Goal: Task Accomplishment & Management: Complete application form

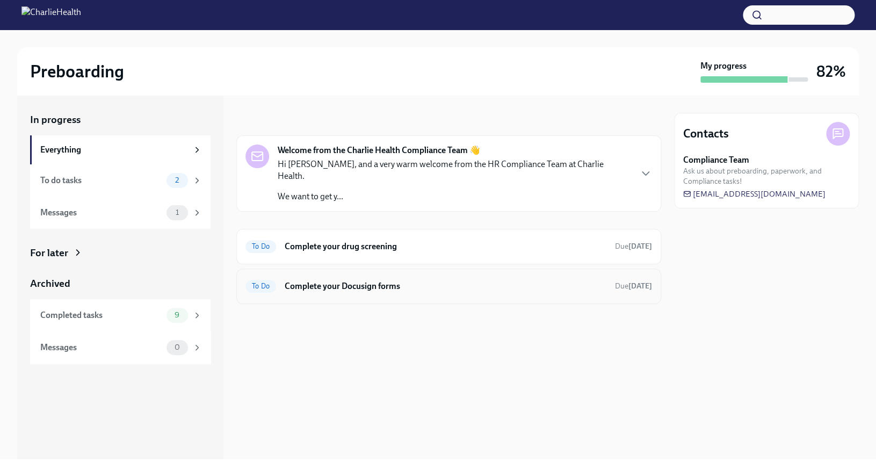
click at [270, 282] on span "To Do" at bounding box center [260, 286] width 31 height 8
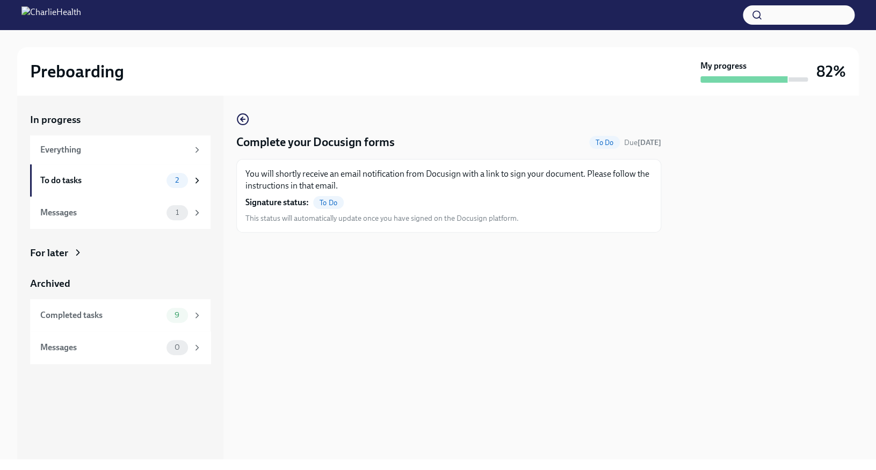
click at [332, 206] on span "To Do" at bounding box center [328, 203] width 31 height 8
click at [335, 191] on p "You will shortly receive an email notification from Docusign with a link to sig…" at bounding box center [448, 180] width 406 height 24
click at [152, 183] on div "To do tasks" at bounding box center [101, 180] width 122 height 12
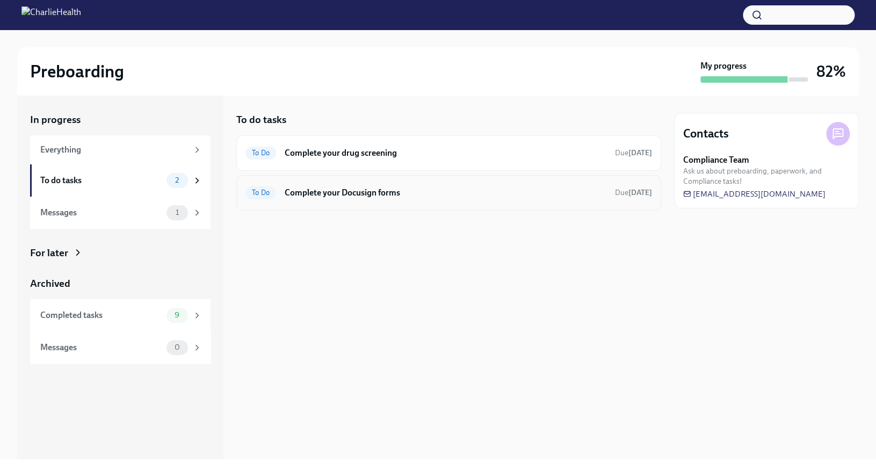
click at [340, 194] on h6 "Complete your Docusign forms" at bounding box center [446, 193] width 322 height 12
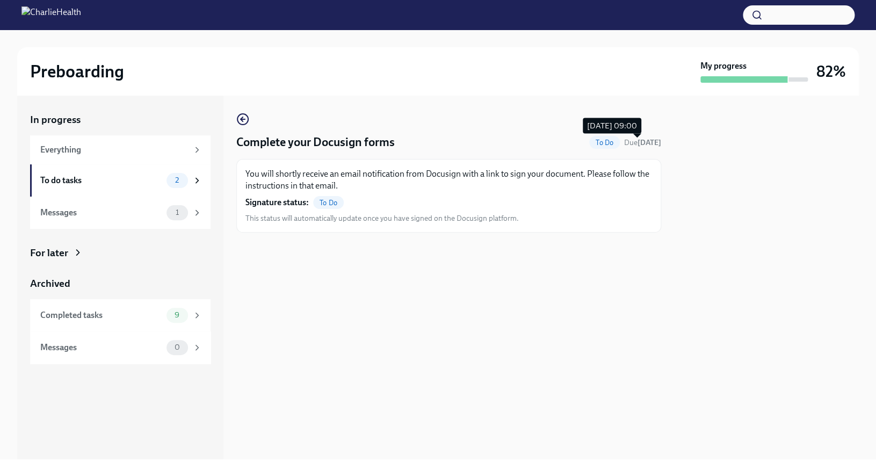
click at [647, 138] on span "Due [DATE]" at bounding box center [642, 142] width 37 height 10
click at [598, 145] on span "To Do" at bounding box center [604, 143] width 31 height 8
click at [324, 206] on span "To Do" at bounding box center [328, 203] width 31 height 8
click at [263, 111] on div "Complete your Docusign forms To Do Due [DATE] You will shortly receive an email…" at bounding box center [448, 277] width 425 height 363
click at [242, 123] on icon "button" at bounding box center [242, 119] width 13 height 13
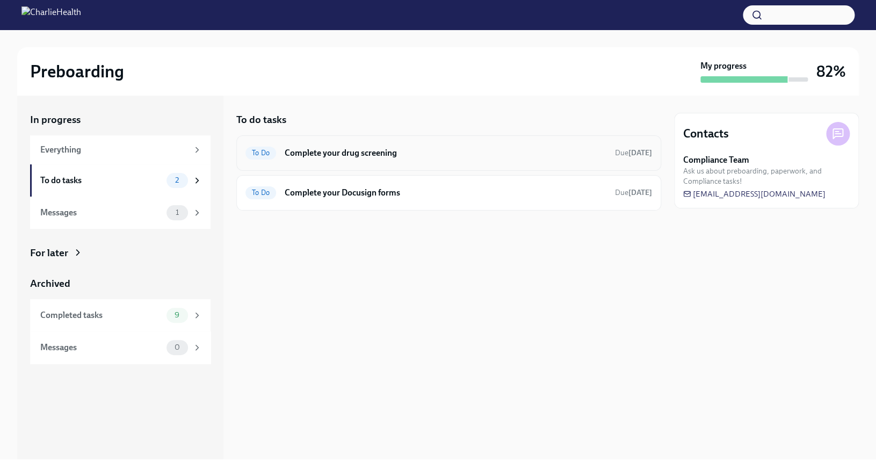
click at [368, 163] on div "To Do Complete your drug screening Due [DATE]" at bounding box center [448, 152] width 425 height 35
click at [271, 154] on span "To Do" at bounding box center [260, 153] width 31 height 8
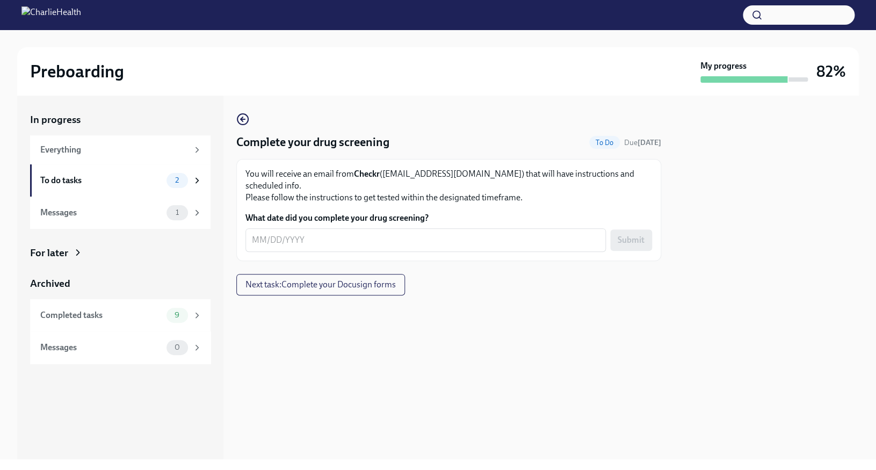
click at [516, 216] on form "What date did you complete your drug screening? x ​ Submit" at bounding box center [448, 232] width 406 height 40
click at [496, 228] on div "x ​" at bounding box center [425, 240] width 360 height 24
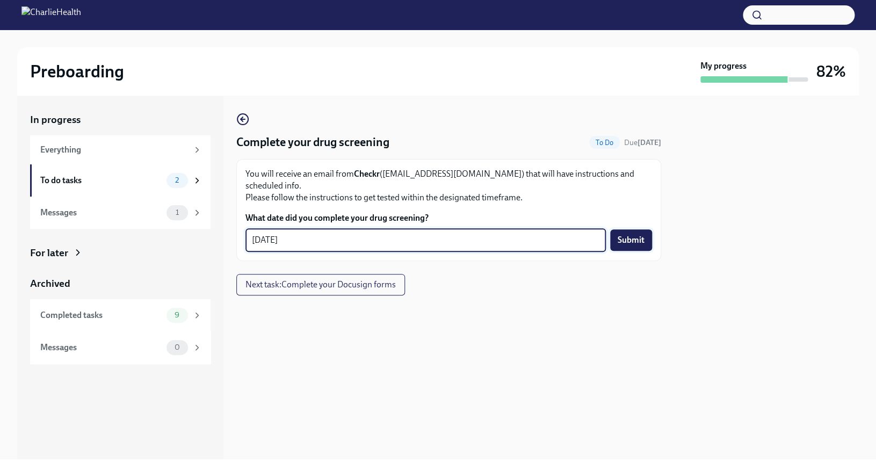
type textarea "[DATE]"
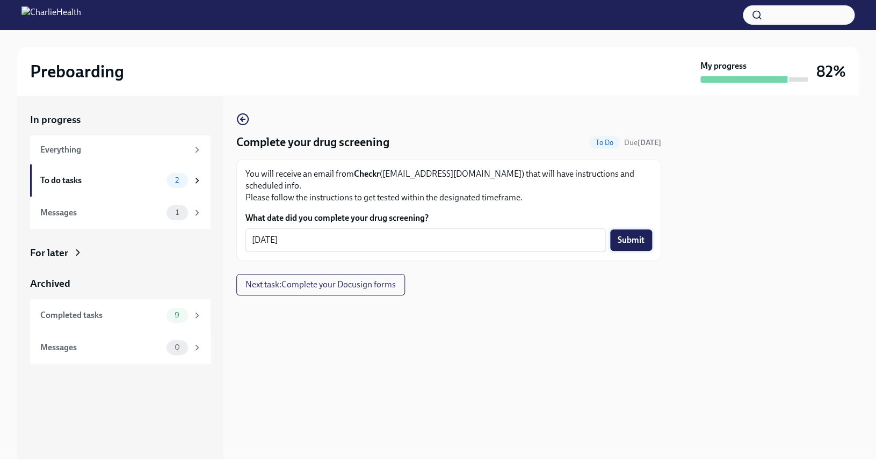
click at [636, 229] on button "Submit" at bounding box center [631, 239] width 42 height 21
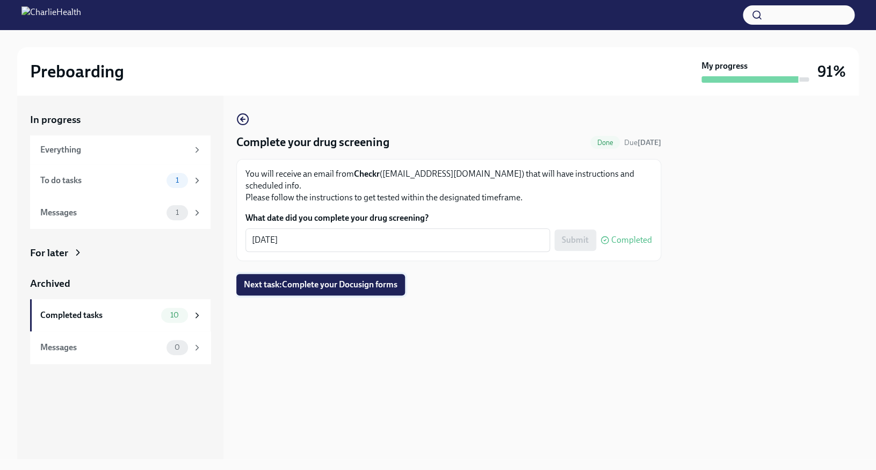
click at [393, 279] on span "Next task : Complete your Docusign forms" at bounding box center [321, 284] width 154 height 11
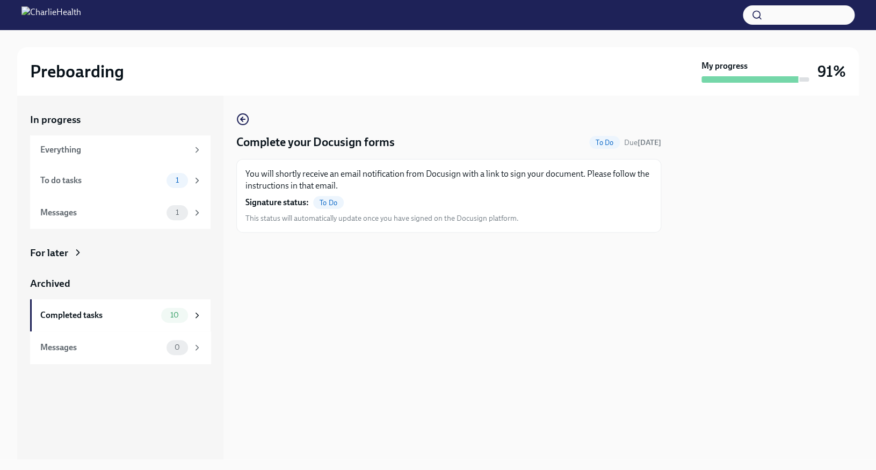
click at [332, 200] on span "To Do" at bounding box center [328, 203] width 31 height 8
click at [122, 183] on div "To do tasks" at bounding box center [101, 180] width 122 height 12
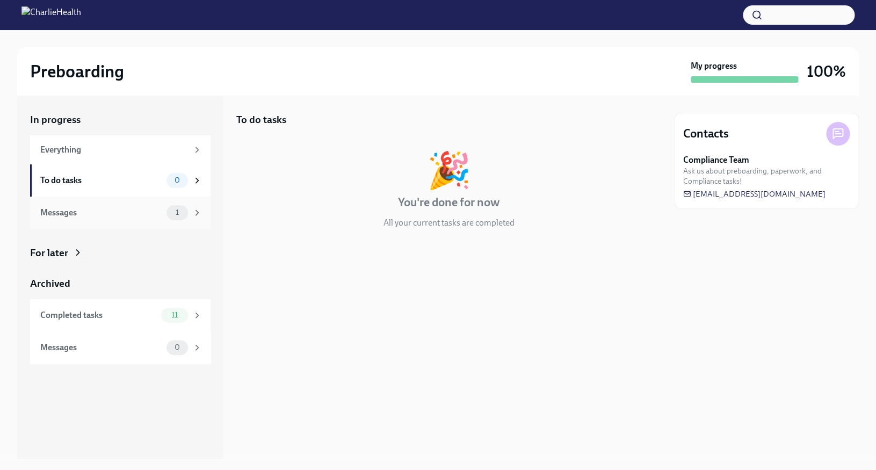
click at [114, 216] on div "Messages" at bounding box center [101, 213] width 122 height 12
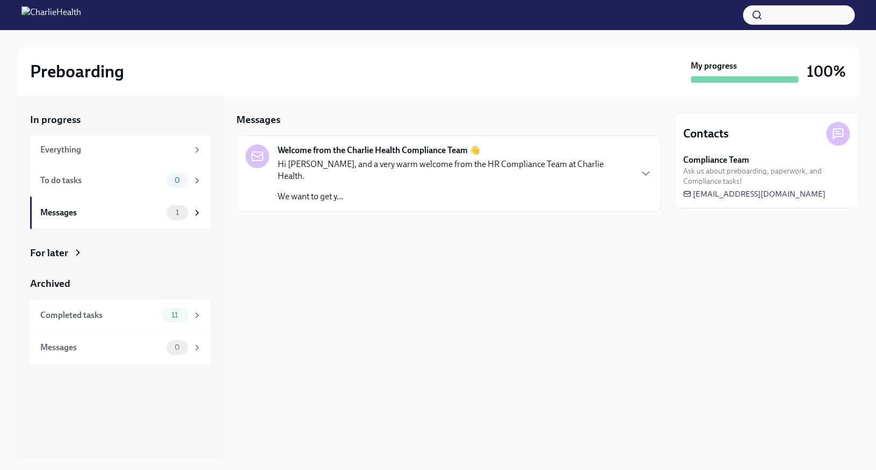
click at [418, 191] on p "We want to get y..." at bounding box center [454, 197] width 353 height 12
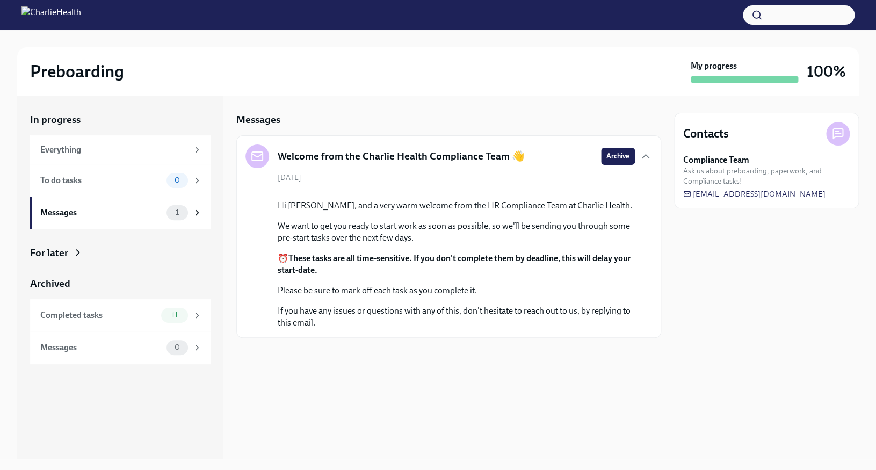
click at [71, 256] on div "For later" at bounding box center [120, 253] width 180 height 14
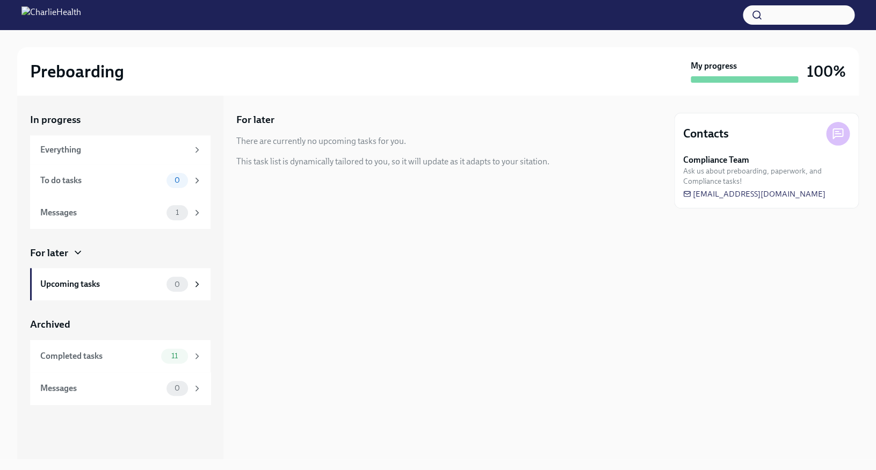
click at [71, 256] on div "For later" at bounding box center [120, 253] width 180 height 14
click at [137, 157] on div "Everything" at bounding box center [120, 149] width 180 height 29
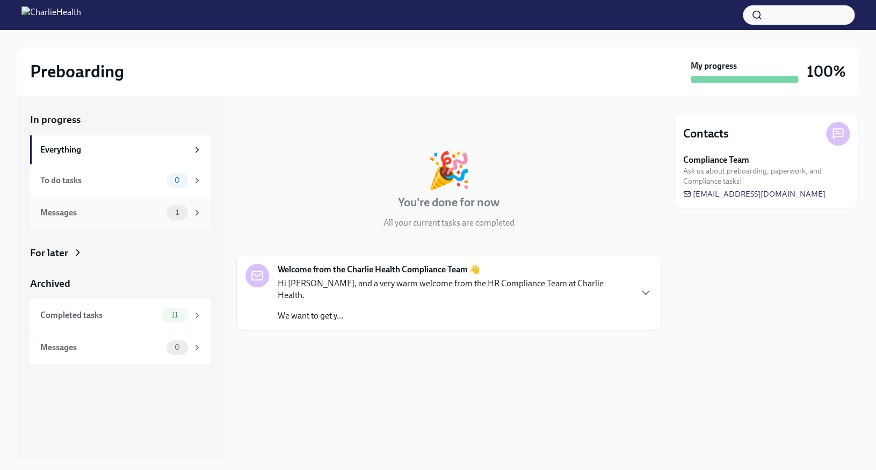
click at [126, 213] on div "Messages" at bounding box center [101, 213] width 122 height 12
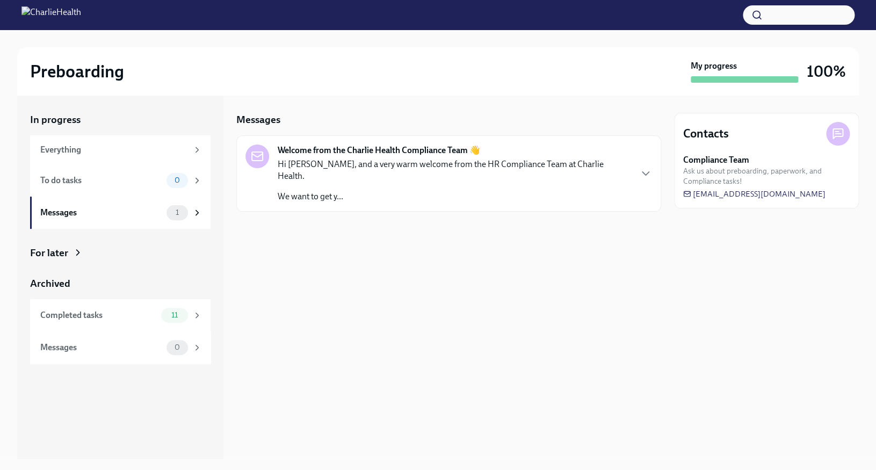
click at [375, 173] on div "Hi [PERSON_NAME], and a very warm welcome from the HR Compliance Team at Charli…" at bounding box center [454, 180] width 353 height 44
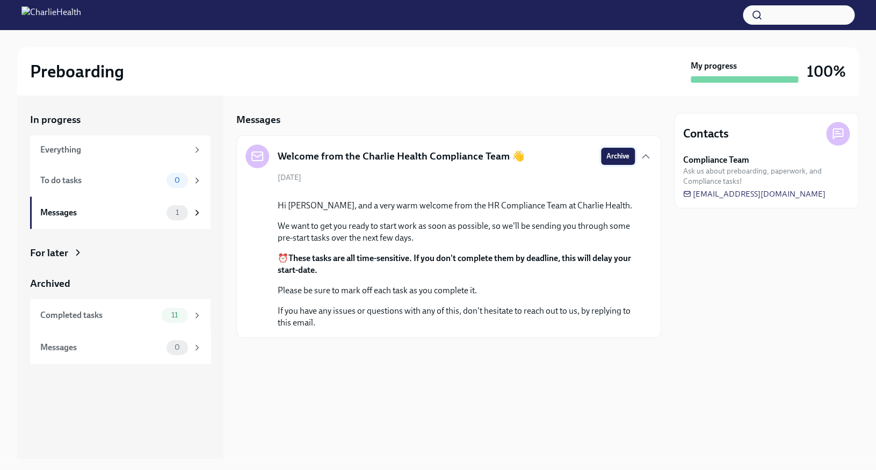
click at [616, 159] on span "Archive" at bounding box center [617, 156] width 23 height 11
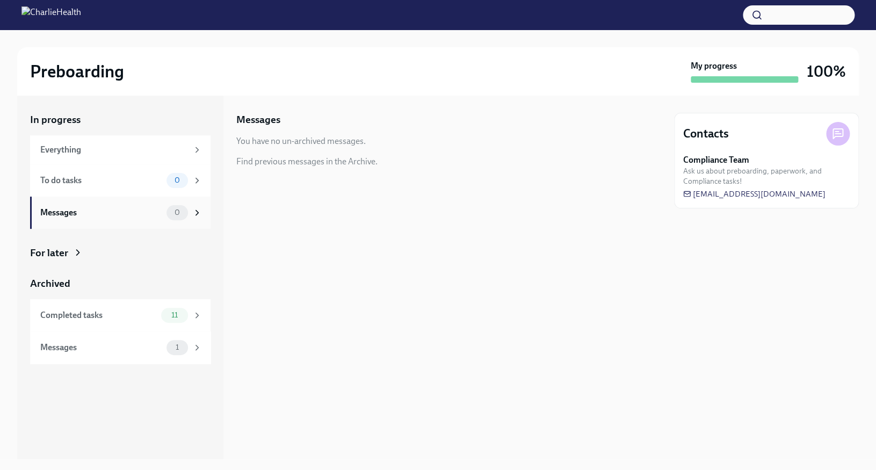
click at [198, 212] on icon at bounding box center [197, 212] width 3 height 5
click at [130, 143] on div "Everything" at bounding box center [120, 149] width 180 height 29
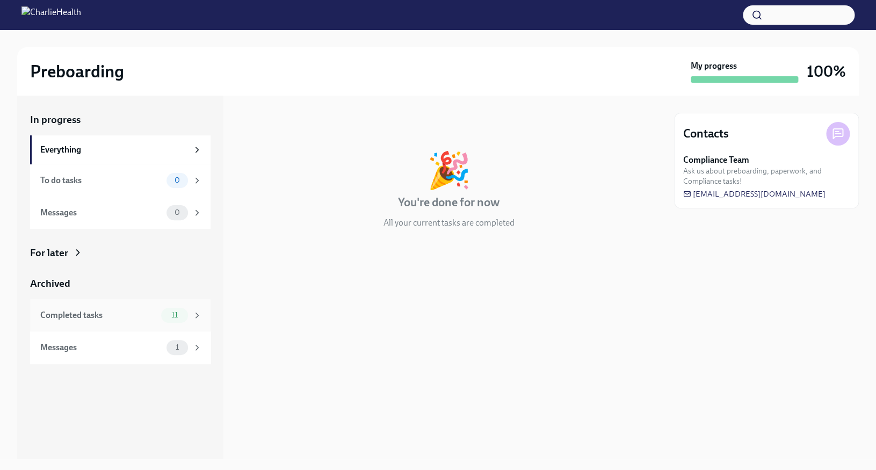
click at [104, 314] on div "Completed tasks" at bounding box center [98, 315] width 116 height 12
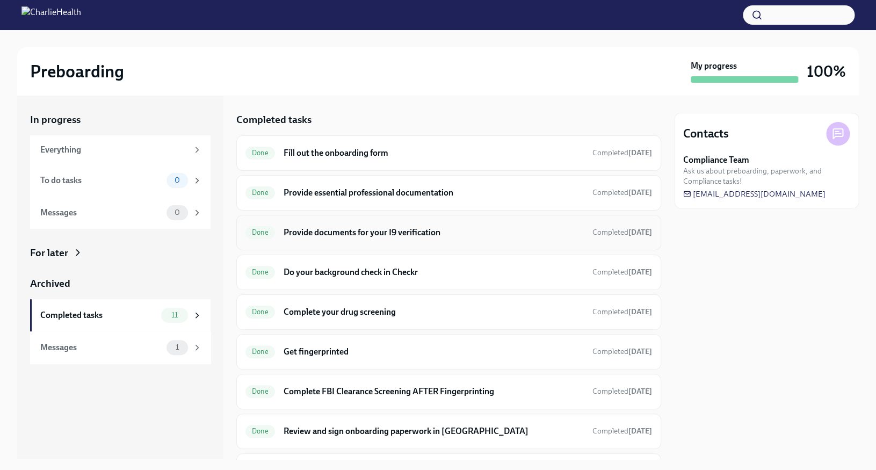
click at [393, 237] on h6 "Provide documents for your I9 verification" at bounding box center [433, 233] width 300 height 12
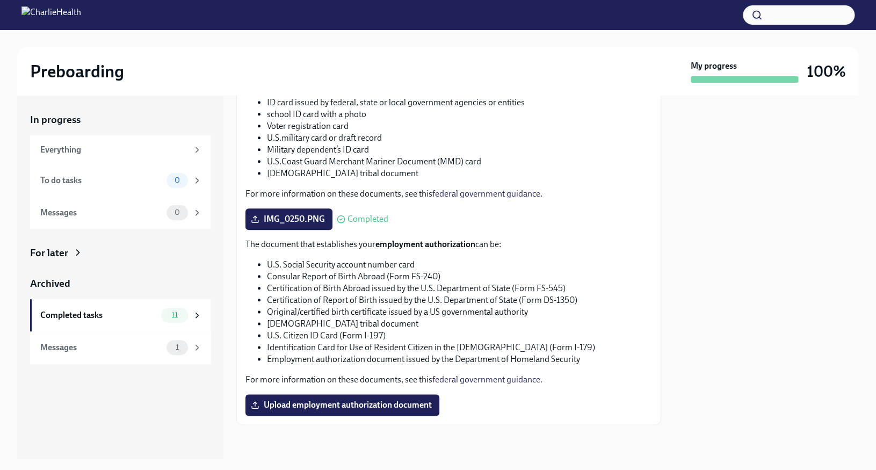
scroll to position [453, 0]
click at [490, 384] on link "federal government guidance" at bounding box center [486, 379] width 108 height 10
